Goal: Task Accomplishment & Management: Manage account settings

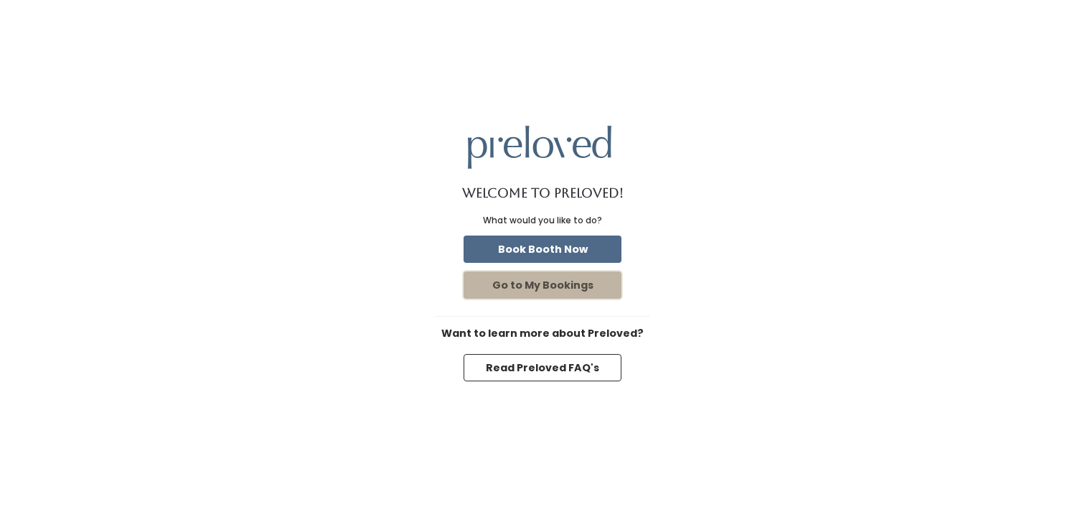
click at [565, 290] on button "Go to My Bookings" at bounding box center [542, 284] width 158 height 27
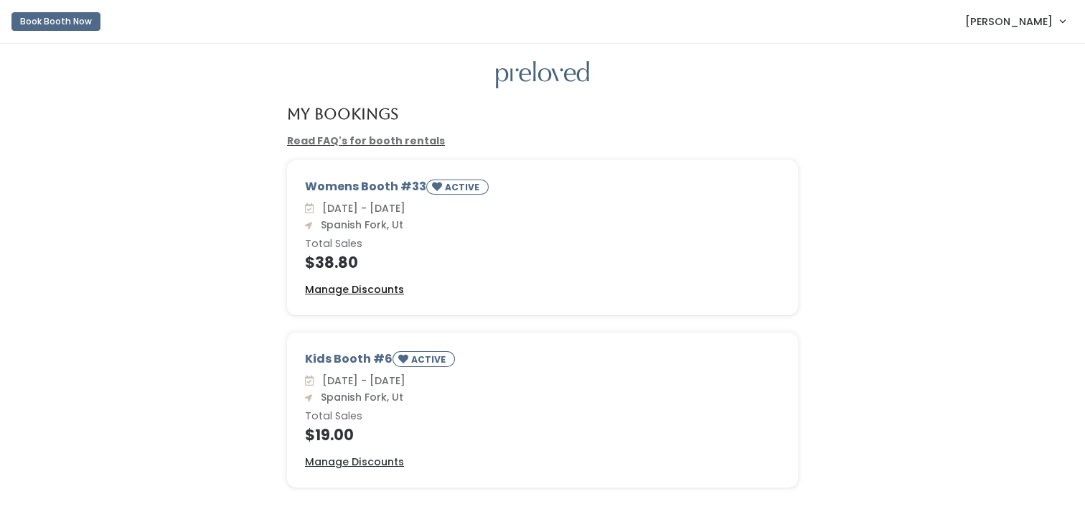
click at [344, 286] on u "Manage Discounts" at bounding box center [354, 289] width 99 height 14
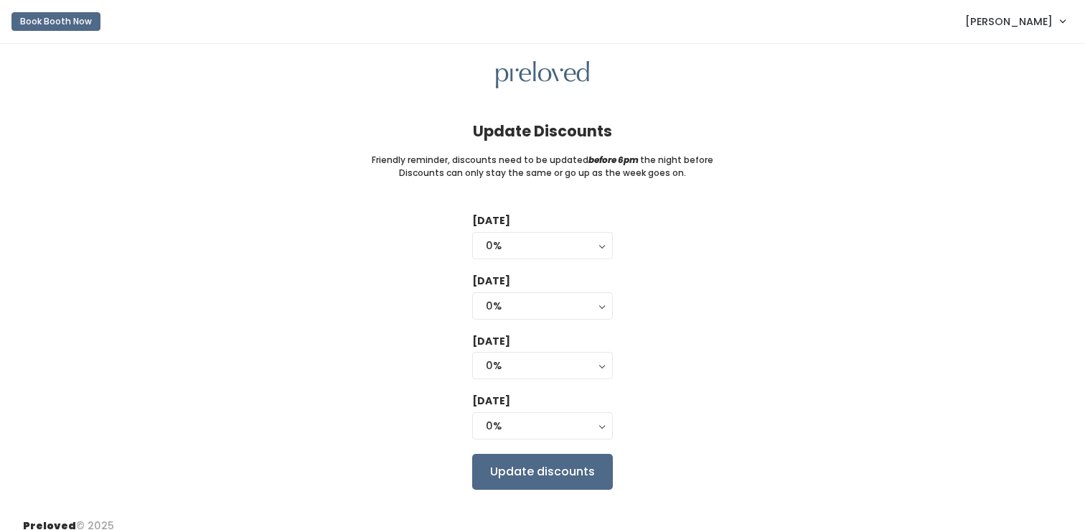
scroll to position [17, 0]
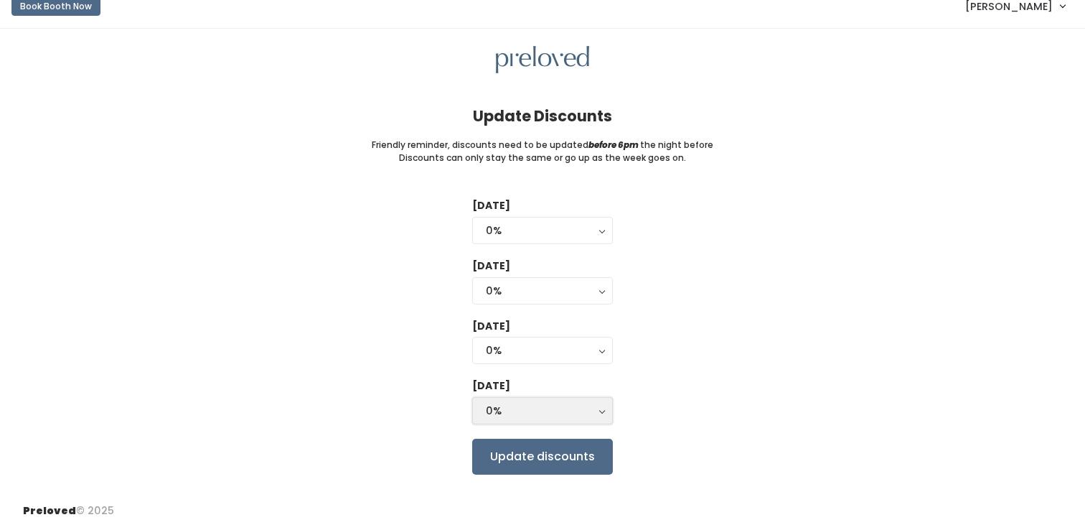
click at [599, 409] on button "0%" at bounding box center [542, 410] width 141 height 27
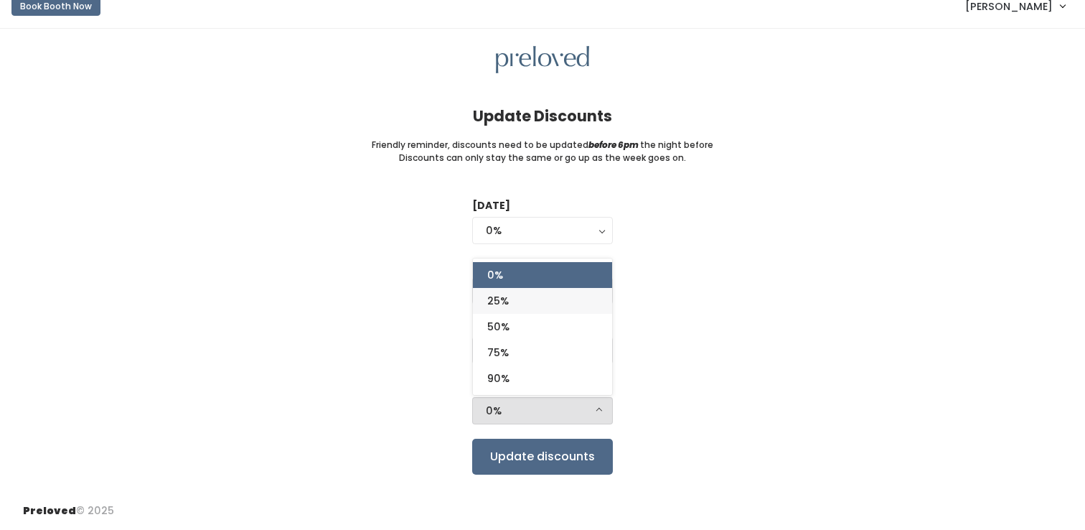
click at [530, 303] on link "25%" at bounding box center [542, 301] width 139 height 26
select select "25%"
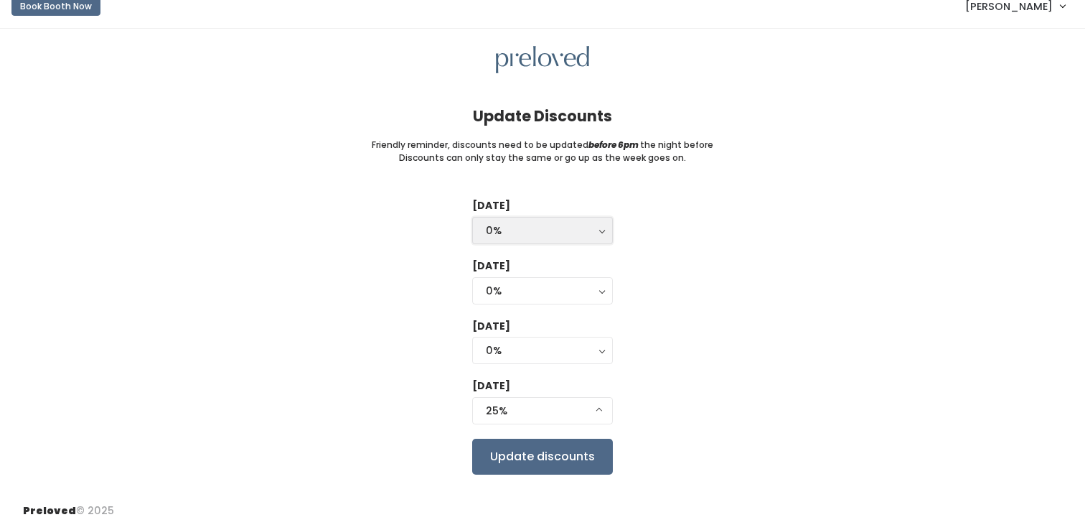
click at [572, 224] on div "0%" at bounding box center [542, 230] width 113 height 16
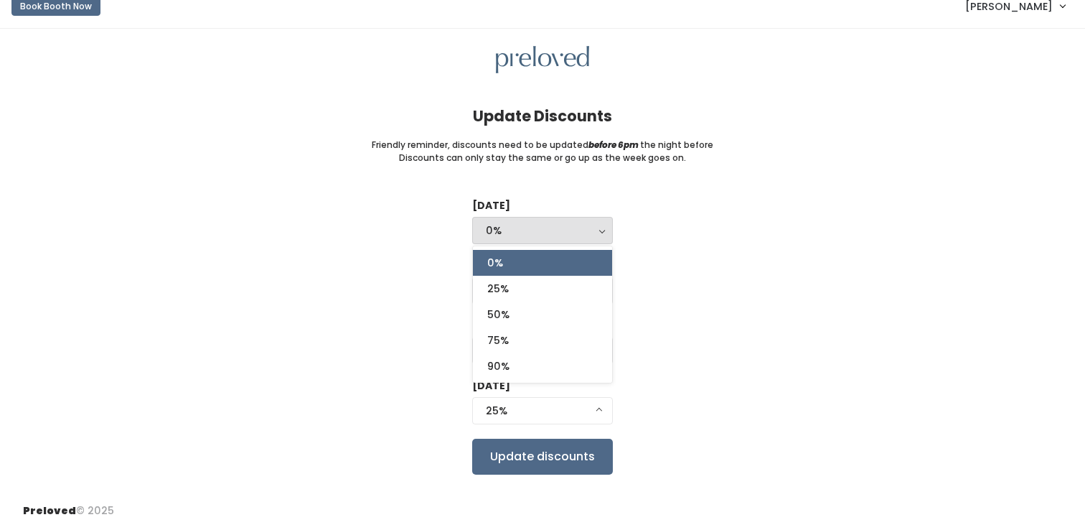
click at [682, 229] on div "Tuesday 0% 25% 50% 75% 90% 0% 0% 25% 50% 75% 90% Wednesday 0% 25% 50% 75% 90% 0…" at bounding box center [542, 336] width 1039 height 276
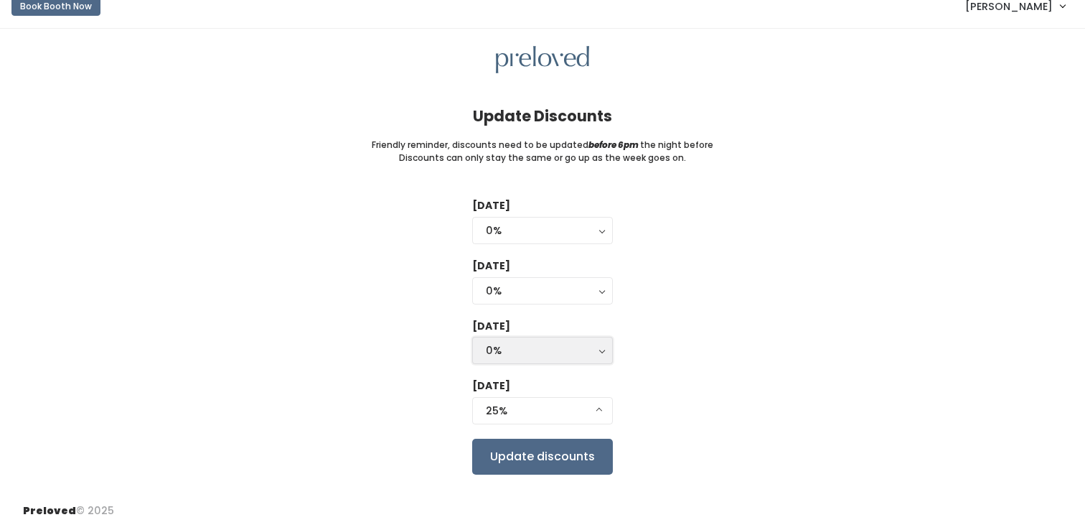
click at [573, 351] on div "0%" at bounding box center [542, 350] width 113 height 16
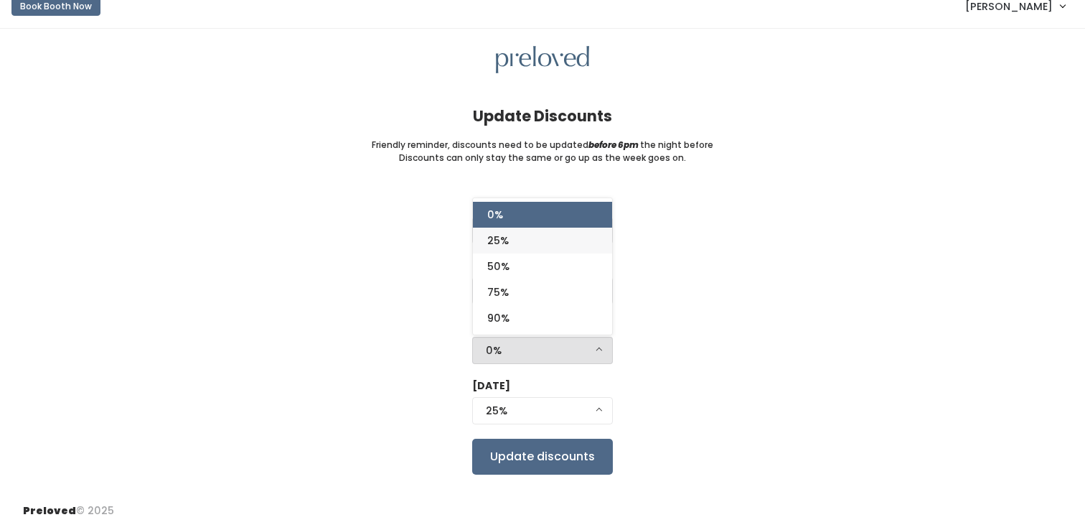
click at [543, 250] on link "25%" at bounding box center [542, 240] width 139 height 26
select select "25%"
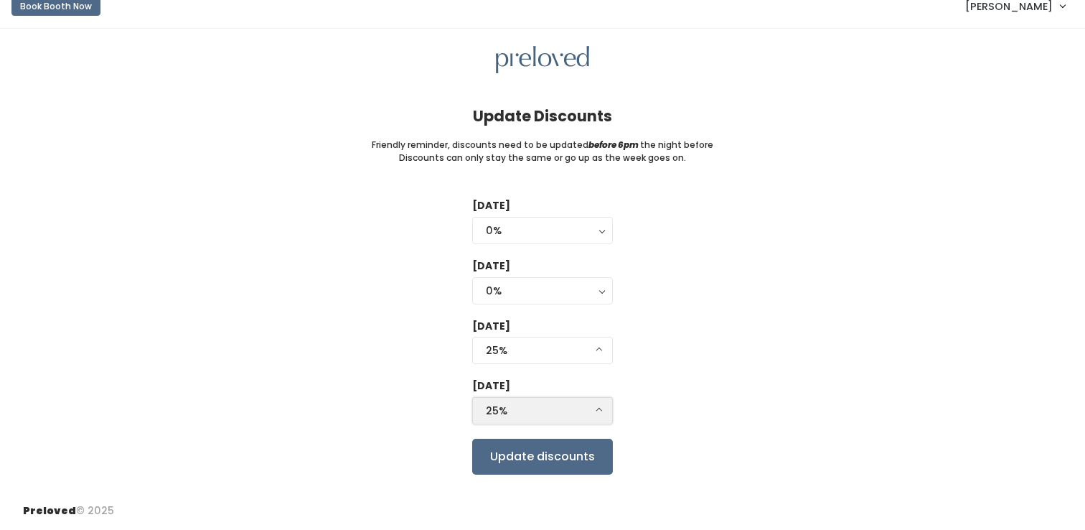
click at [588, 411] on div "25%" at bounding box center [542, 411] width 113 height 16
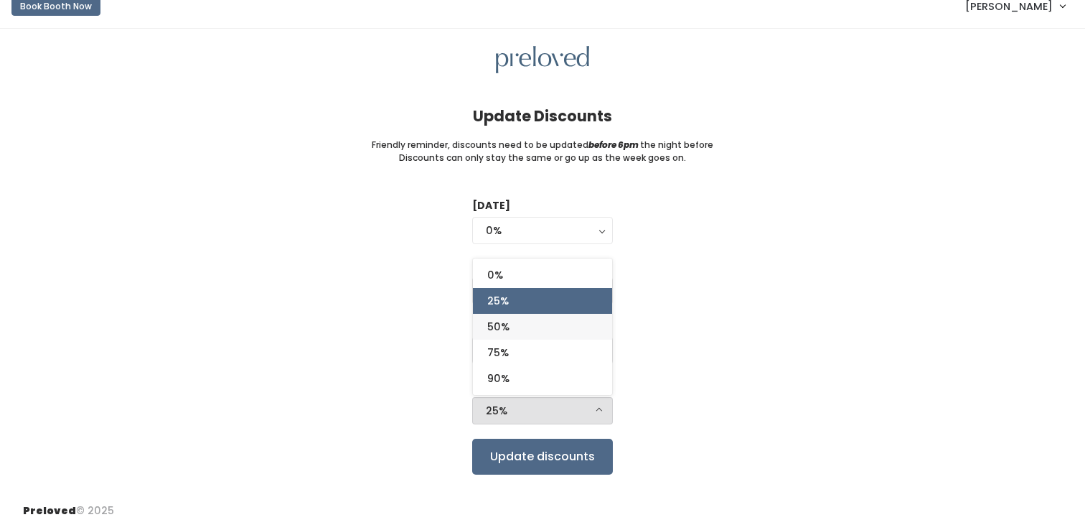
click at [552, 329] on link "50%" at bounding box center [542, 327] width 139 height 26
select select "50%"
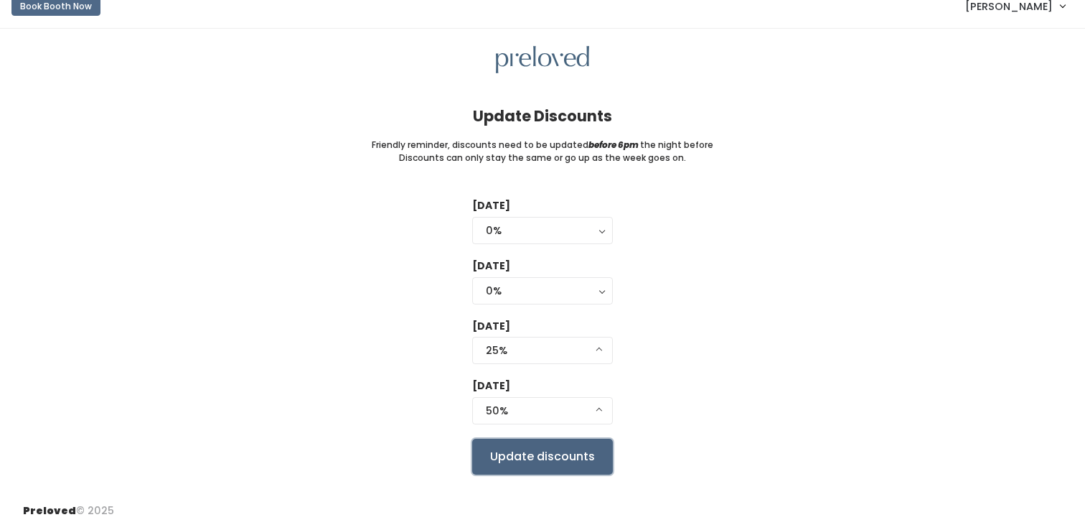
click at [542, 468] on input "Update discounts" at bounding box center [542, 456] width 141 height 36
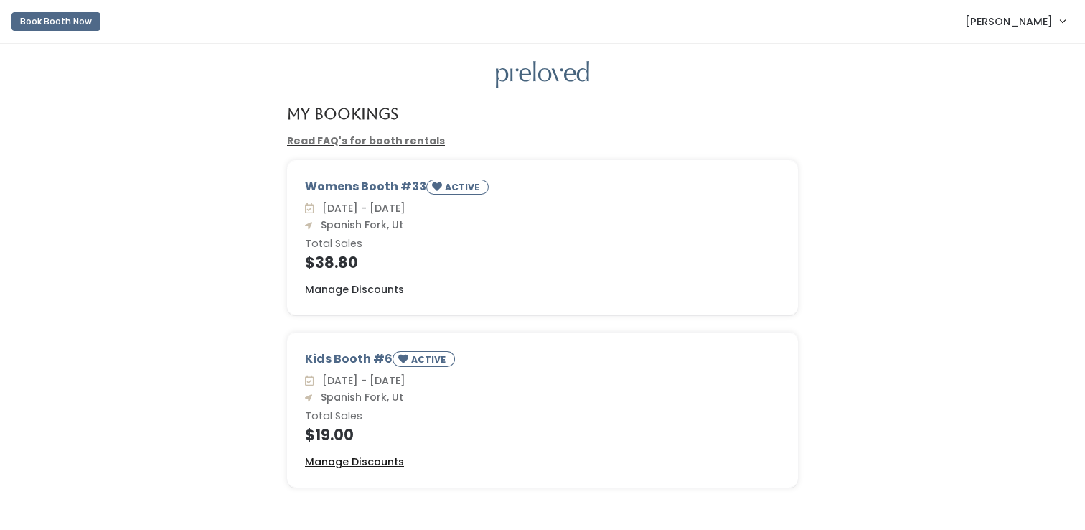
click at [382, 465] on u "Manage Discounts" at bounding box center [354, 461] width 99 height 14
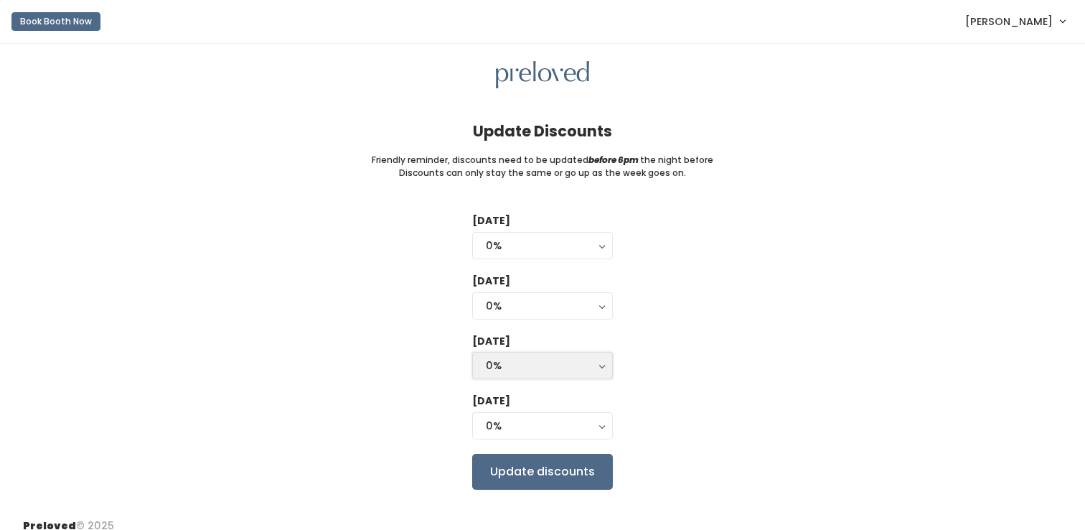
click at [535, 372] on div "0%" at bounding box center [542, 365] width 113 height 16
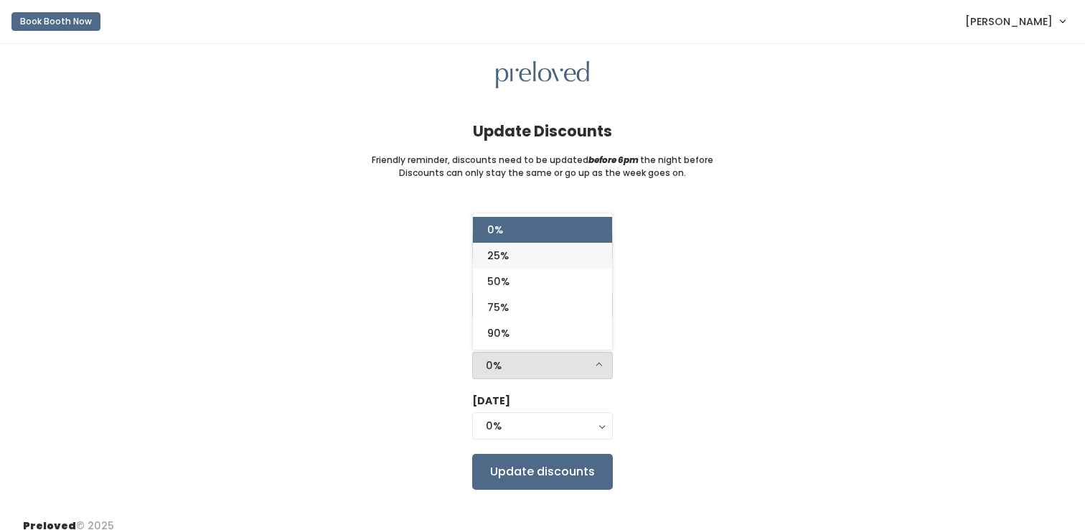
click at [528, 258] on link "25%" at bounding box center [542, 256] width 139 height 26
select select "25%"
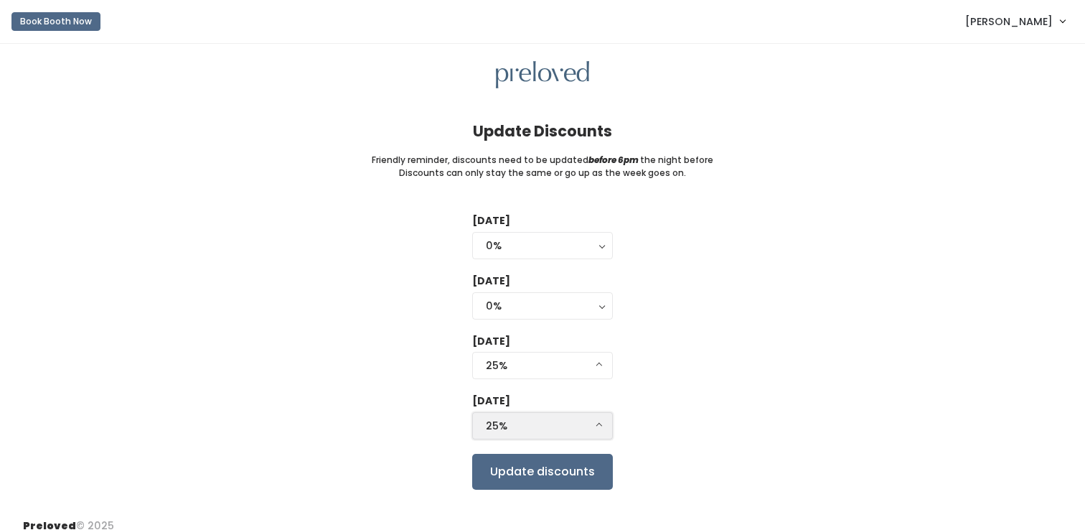
click at [537, 430] on div "25%" at bounding box center [542, 426] width 113 height 16
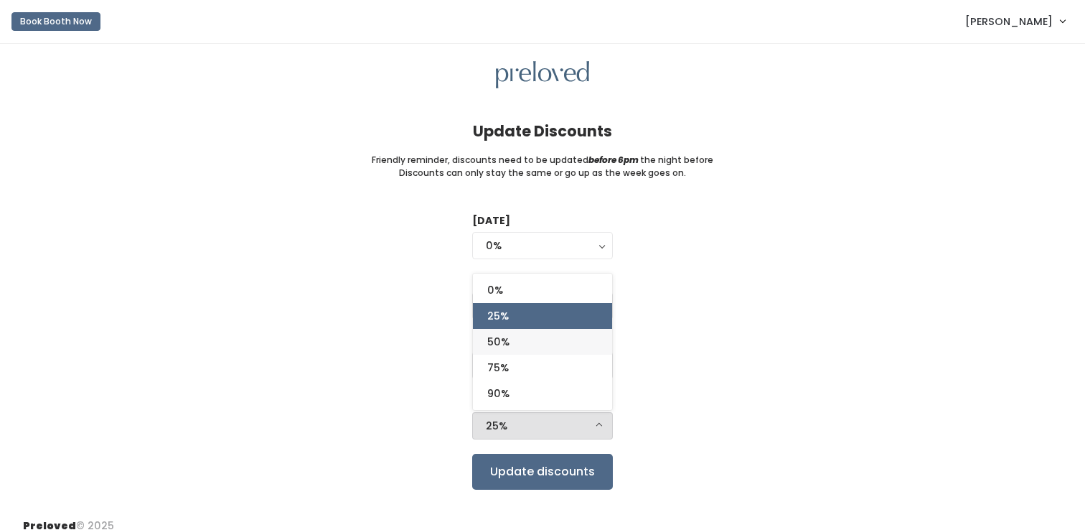
click at [517, 338] on link "50%" at bounding box center [542, 342] width 139 height 26
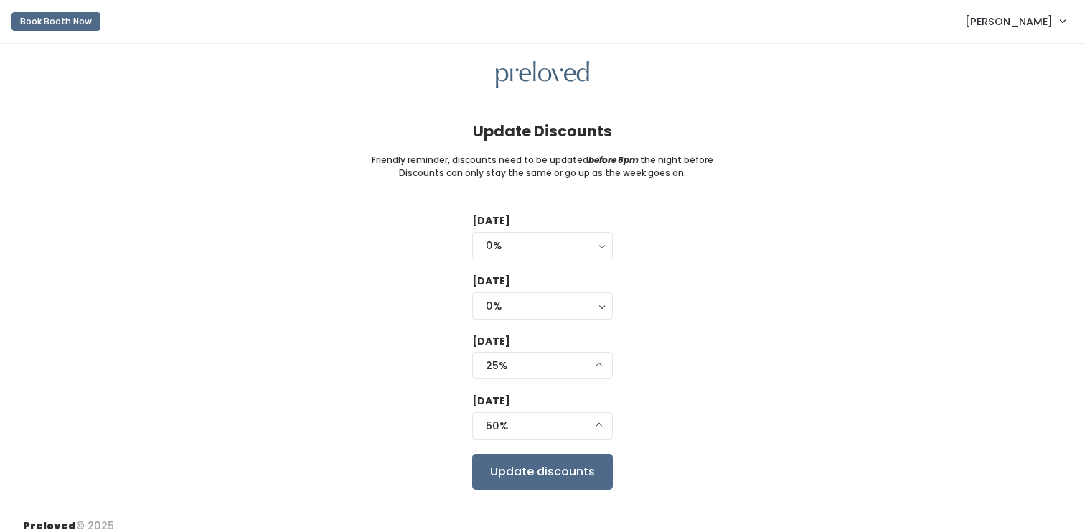
click at [616, 424] on div "Tuesday 0% 25% 50% 75% 90% 0% Wednesday 0% 25% 50% 75% 90% 0% Thursday 0% 25% 5…" at bounding box center [542, 351] width 1039 height 276
click at [580, 424] on div "50%" at bounding box center [542, 426] width 113 height 16
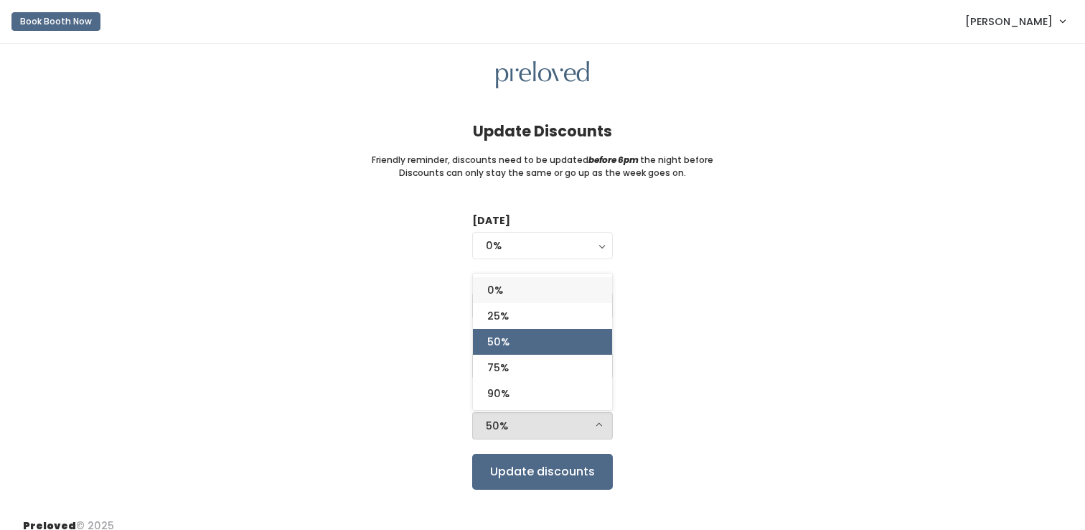
click at [540, 301] on link "0%" at bounding box center [542, 290] width 139 height 26
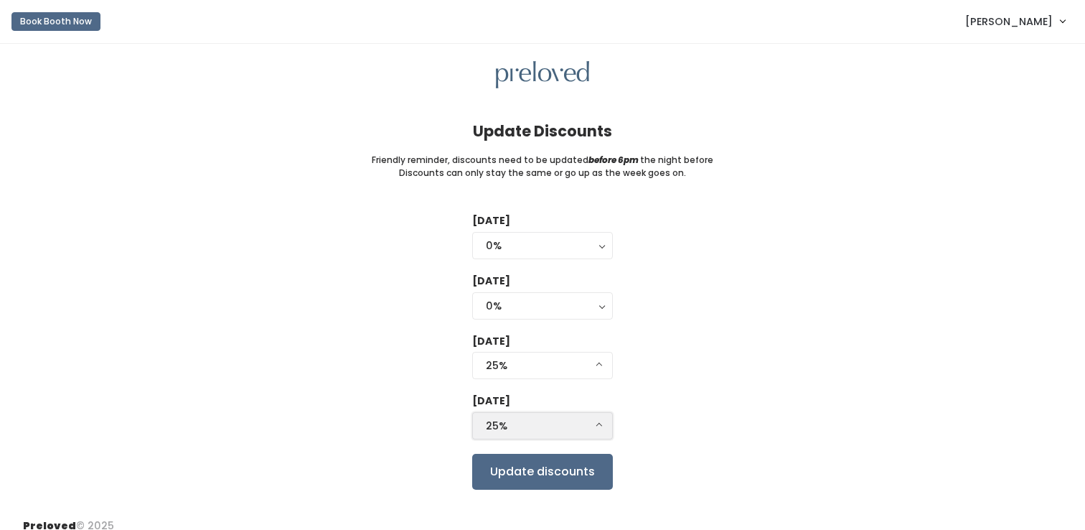
click at [575, 428] on div "25%" at bounding box center [542, 426] width 113 height 16
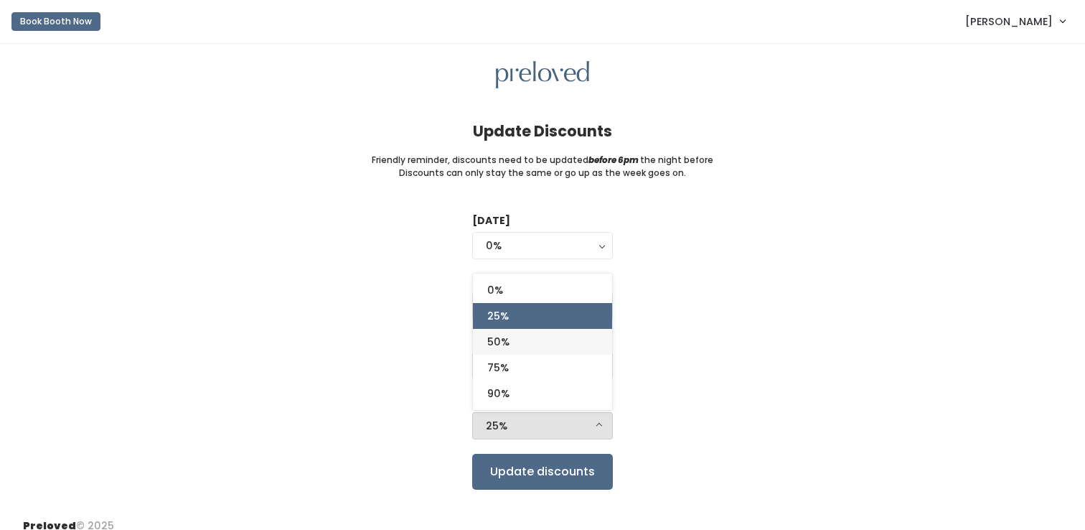
click at [535, 343] on link "50%" at bounding box center [542, 342] width 139 height 26
select select "50%"
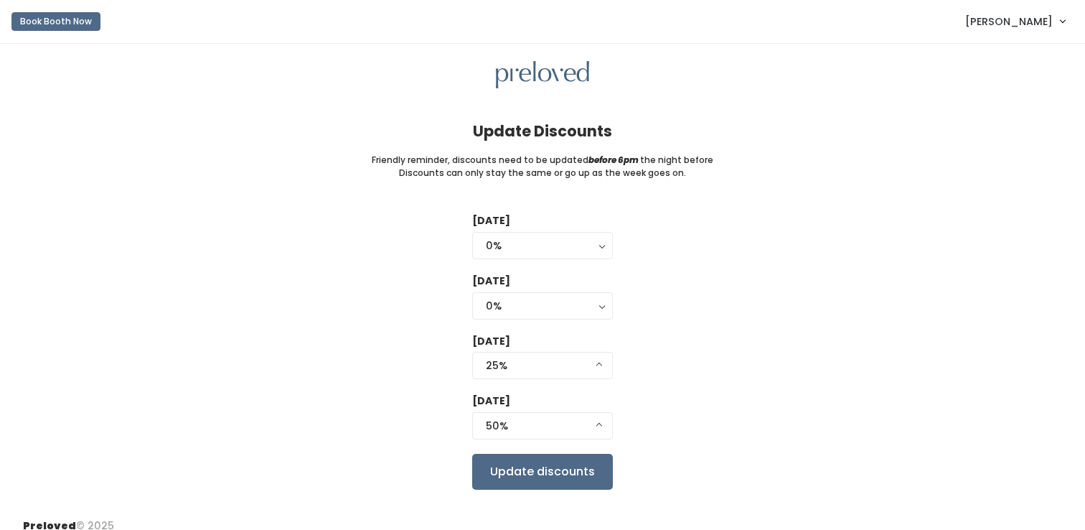
click at [672, 397] on div "Tuesday 0% 25% 50% 75% 90% 0% Wednesday 0% 25% 50% 75% 90% 0% Thursday 0% 25% 5…" at bounding box center [542, 351] width 1039 height 276
click at [582, 466] on input "Update discounts" at bounding box center [542, 471] width 141 height 36
